Goal: Task Accomplishment & Management: Use online tool/utility

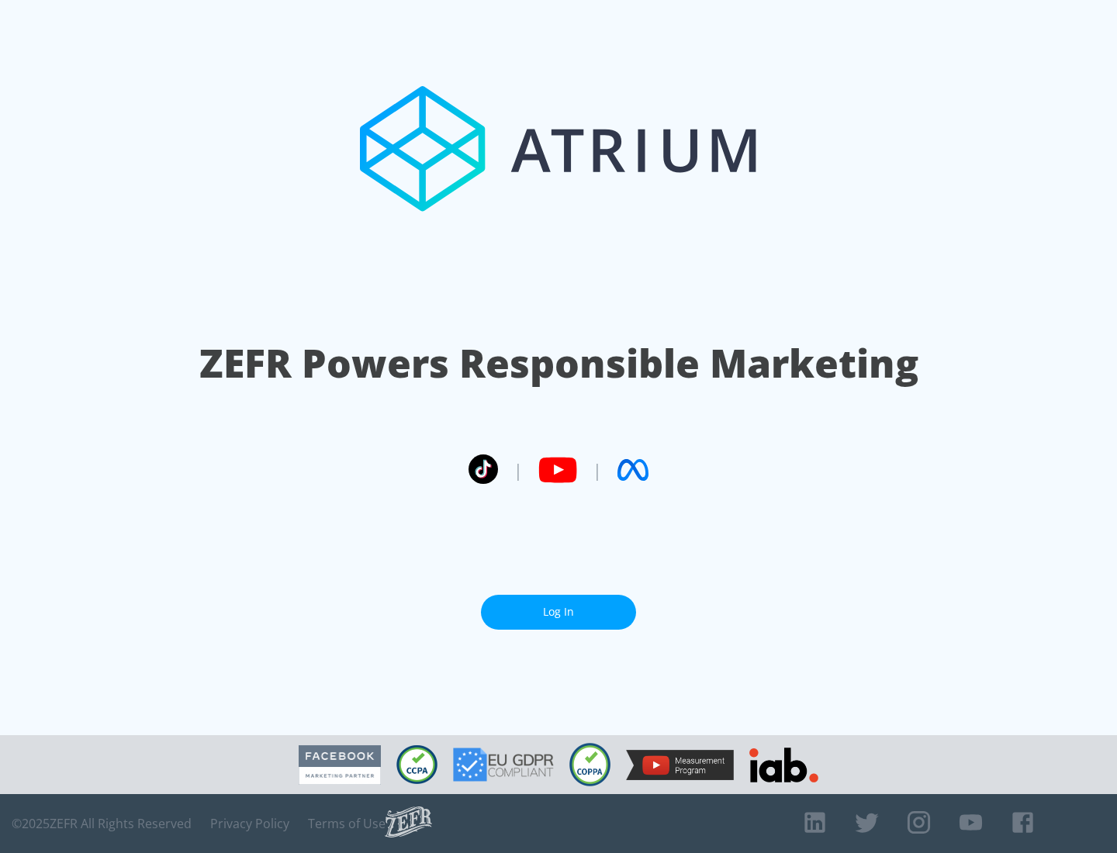
click at [558, 612] on link "Log In" at bounding box center [558, 612] width 155 height 35
